Goal: Information Seeking & Learning: Learn about a topic

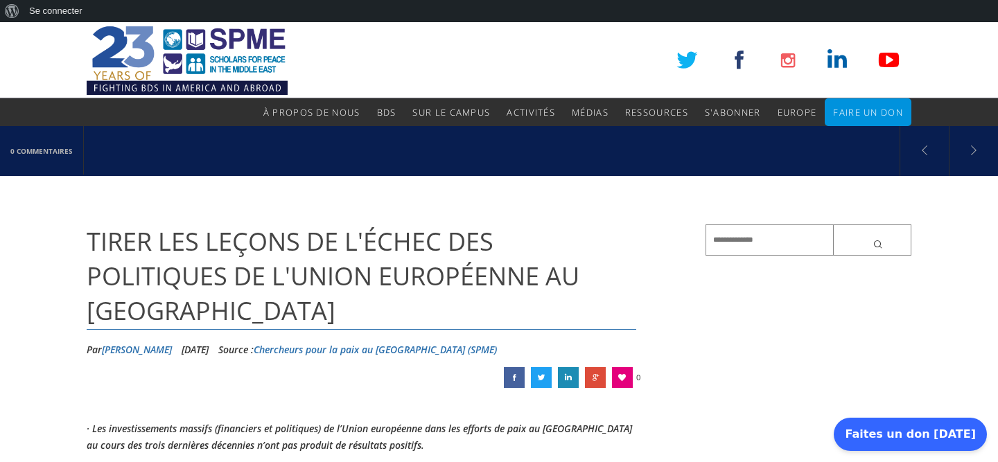
click at [525, 288] on font "TIRER LES LEÇONS DE L'ÉCHEC DES POLITIQUES DE L'UNION EUROPÉENNE AU [GEOGRAPHIC…" at bounding box center [333, 277] width 493 height 104
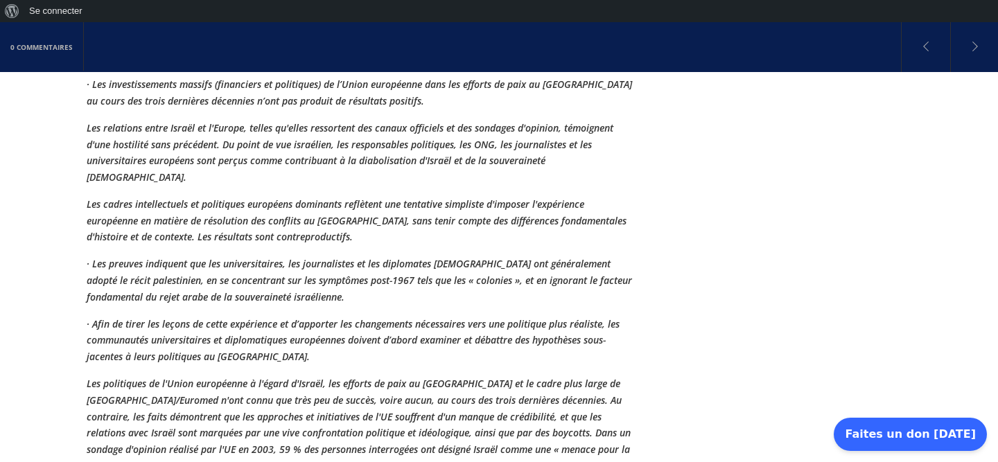
scroll to position [345, 0]
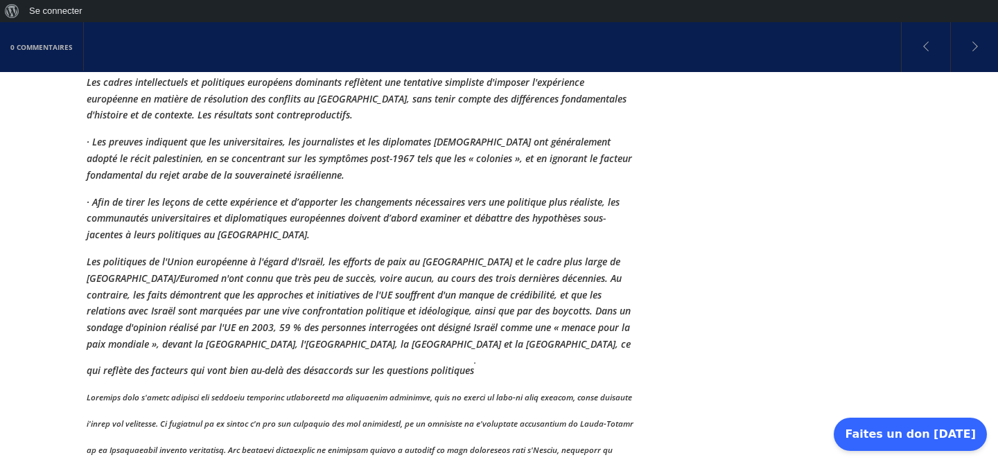
scroll to position [485, 0]
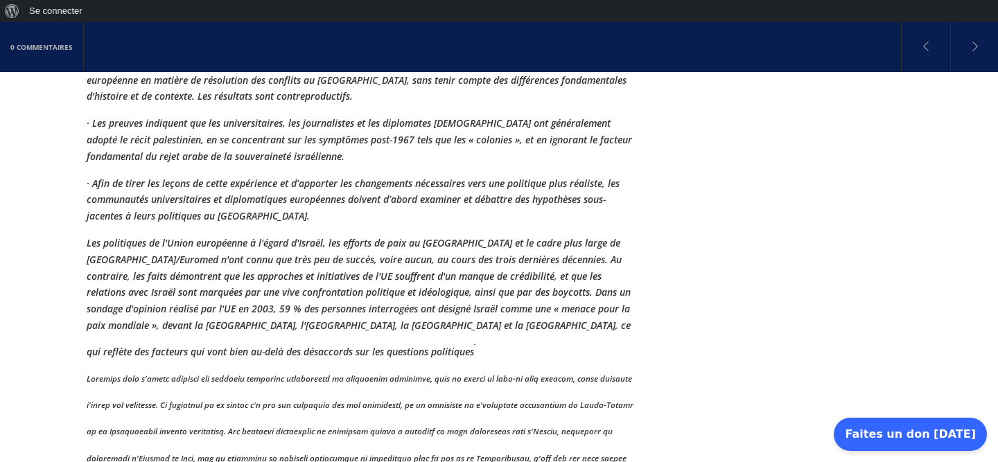
click at [563, 290] on font "Les politiques de l'Union européenne à l'égard d'Israël, les efforts de paix au…" at bounding box center [359, 297] width 544 height 122
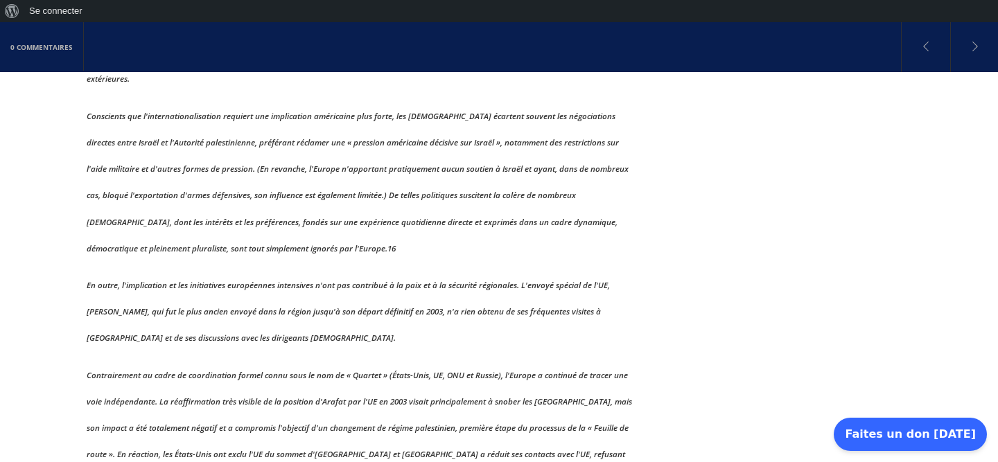
scroll to position [4509, 0]
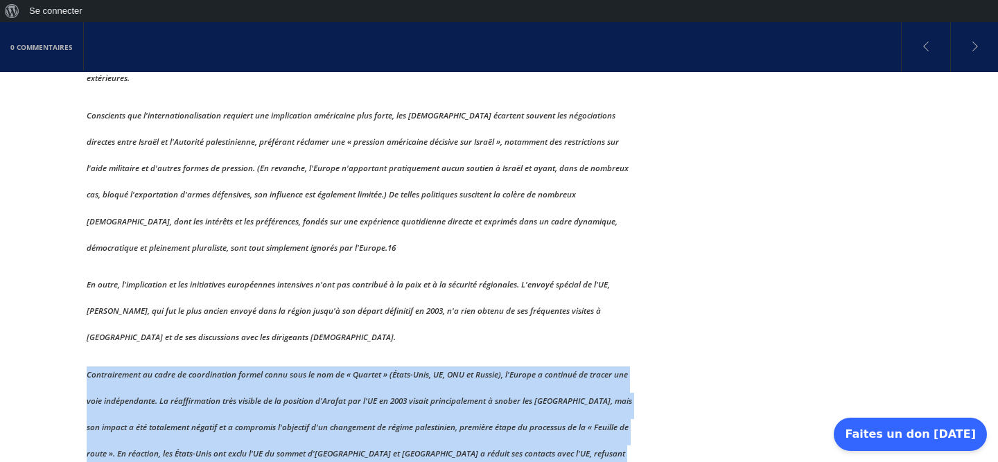
drag, startPoint x: 82, startPoint y: 179, endPoint x: 411, endPoint y: 387, distance: 388.8
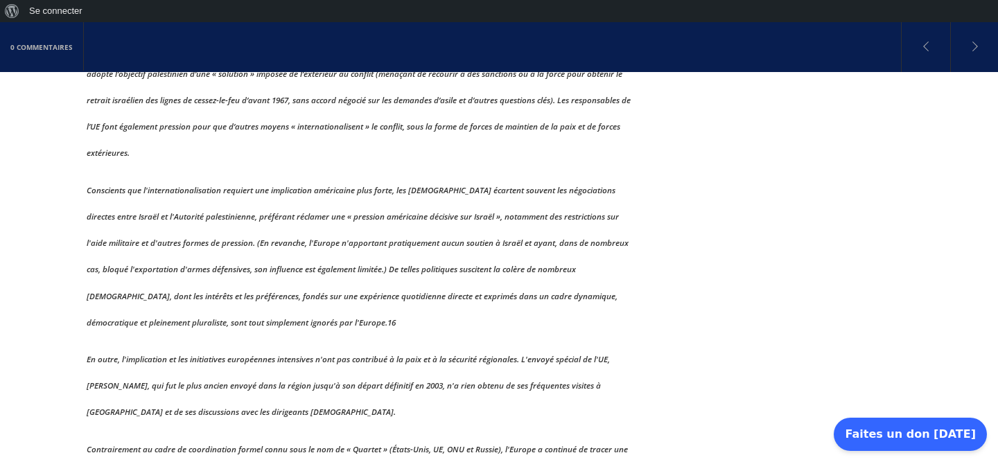
scroll to position [4440, 0]
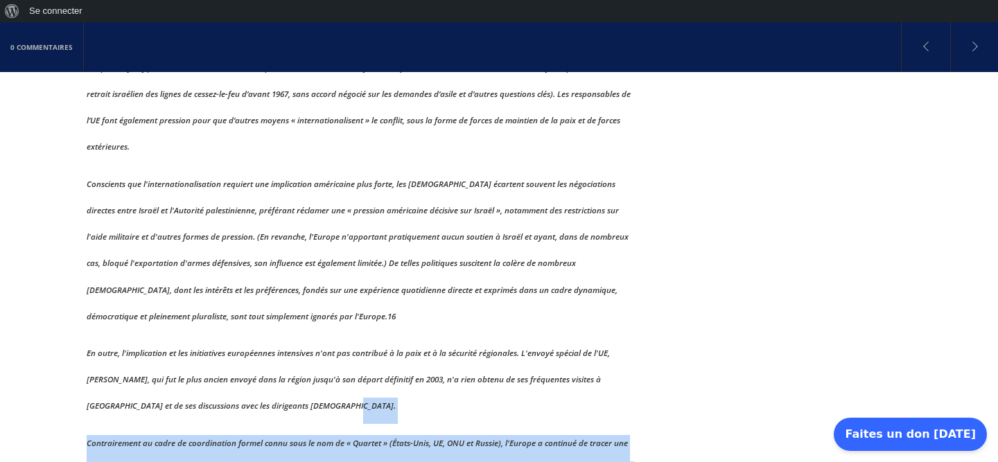
drag, startPoint x: 516, startPoint y: 376, endPoint x: 527, endPoint y: 229, distance: 146.6
copy div "Lo ipsum, d'sitametcons ad eli seddoeiusmo temporincid utlaboreet d'mag ali eni…"
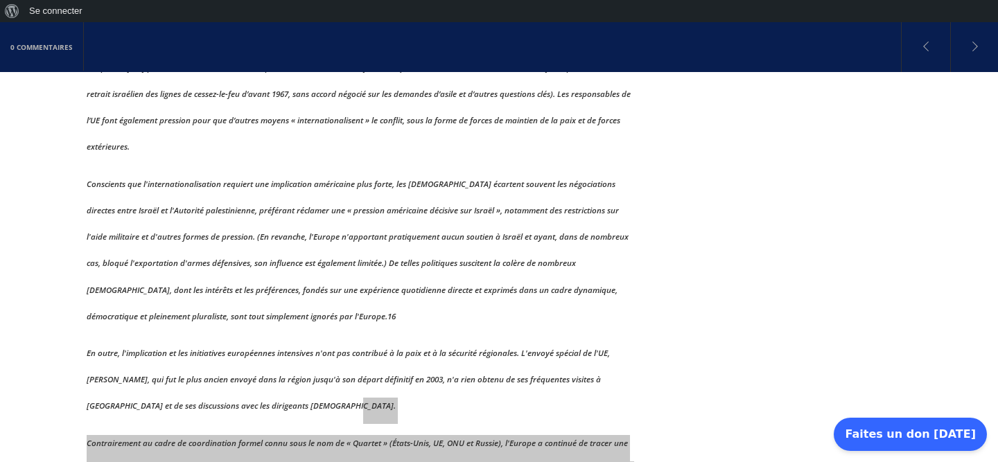
drag, startPoint x: 466, startPoint y: 277, endPoint x: 168, endPoint y: 1, distance: 406.1
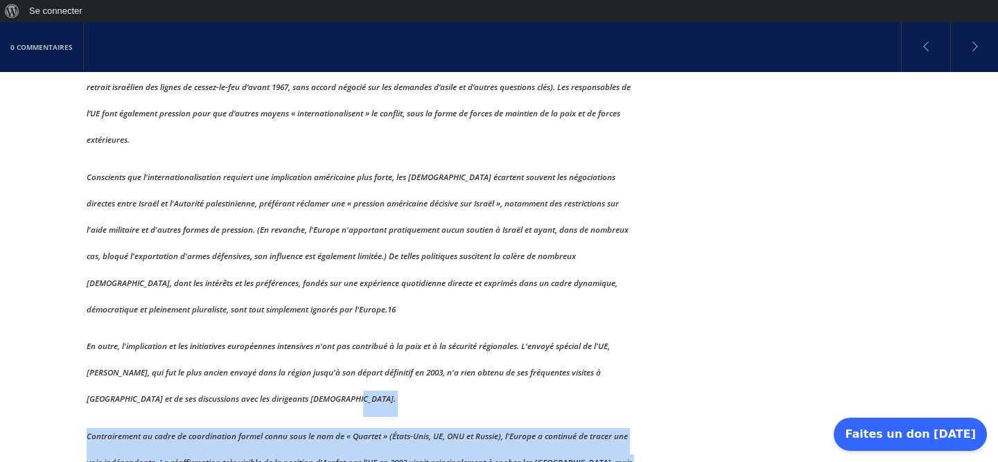
scroll to position [4448, 0]
